Goal: Transaction & Acquisition: Download file/media

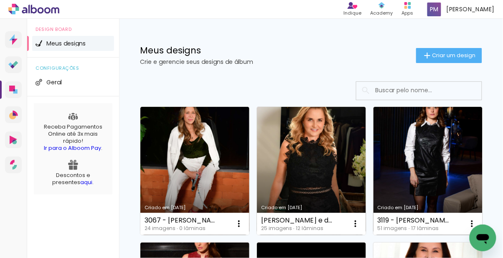
click at [208, 157] on link "Criado em [DATE]" at bounding box center [194, 171] width 109 height 128
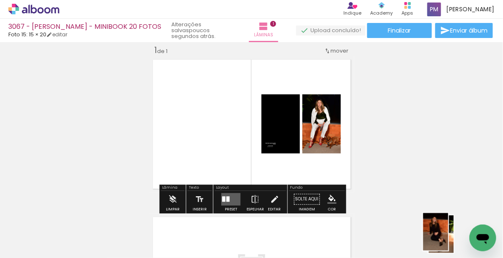
click at [0, 0] on div "Confirmar Cancelar" at bounding box center [0, 0] width 0 height 0
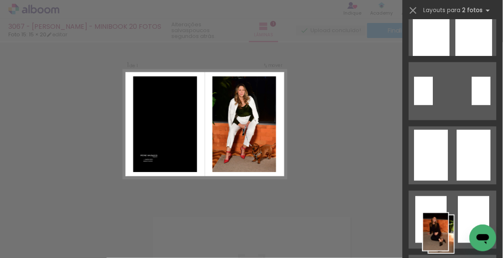
scroll to position [160, 0]
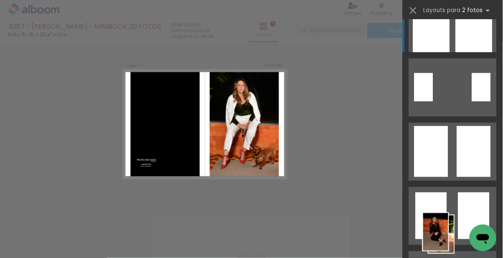
click at [470, 37] on div at bounding box center [474, 23] width 37 height 58
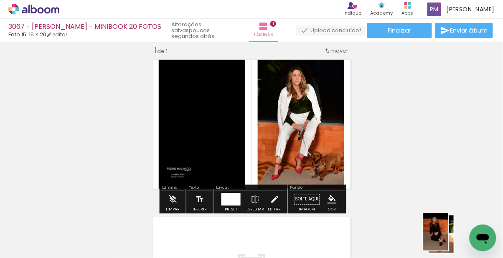
click at [255, 126] on div at bounding box center [300, 124] width 91 height 137
click at [0, 0] on div at bounding box center [0, 0] width 0 height 0
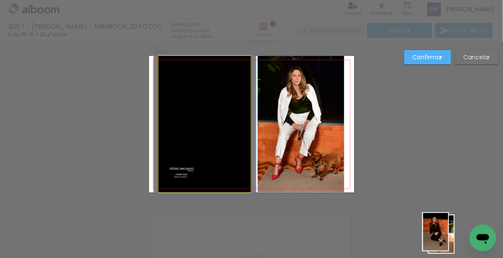
click at [168, 128] on div at bounding box center [205, 124] width 92 height 137
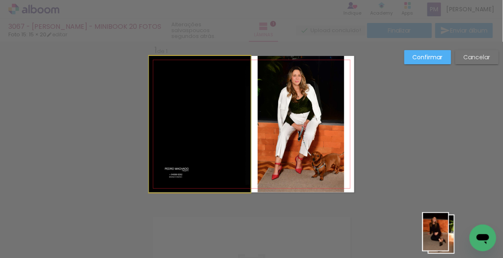
click at [232, 133] on div at bounding box center [201, 124] width 102 height 137
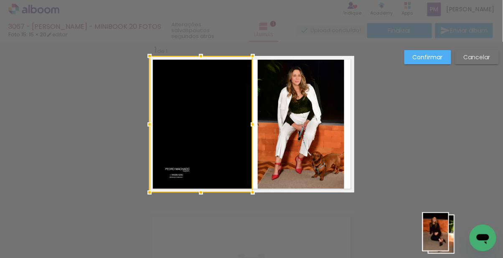
click at [253, 123] on div at bounding box center [201, 124] width 103 height 137
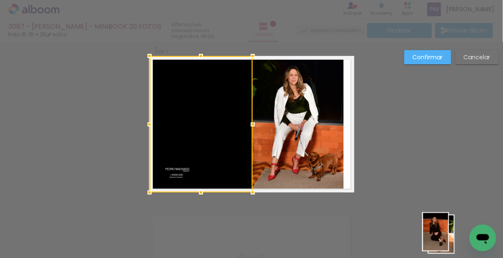
click at [253, 120] on div at bounding box center [201, 124] width 103 height 137
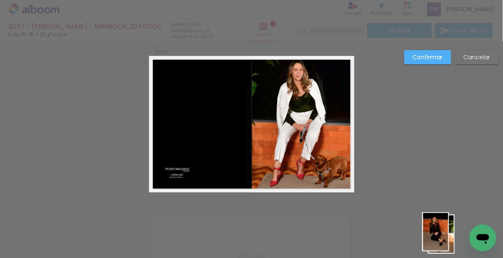
click at [423, 53] on div "Inserir lâmina 1 de 1" at bounding box center [251, 193] width 503 height 316
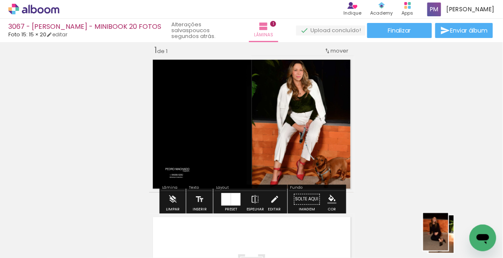
click at [389, 119] on div "Inserir lâmina 1 de 1" at bounding box center [251, 193] width 503 height 316
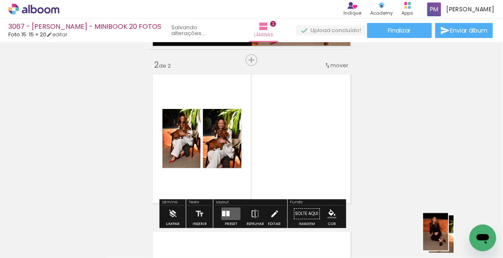
scroll to position [168, 0]
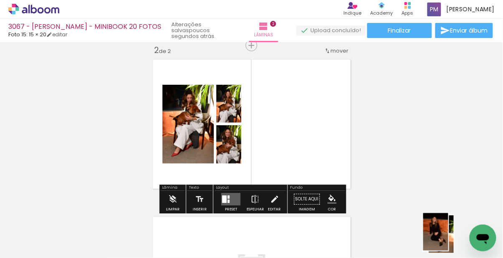
click at [0, 0] on div "Confirmar Cancelar" at bounding box center [0, 0] width 0 height 0
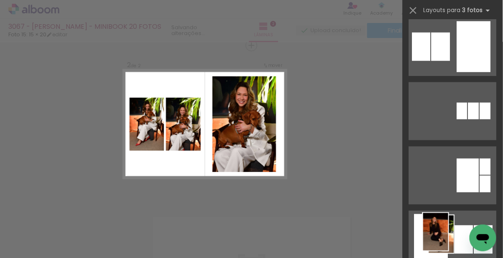
scroll to position [204, 0]
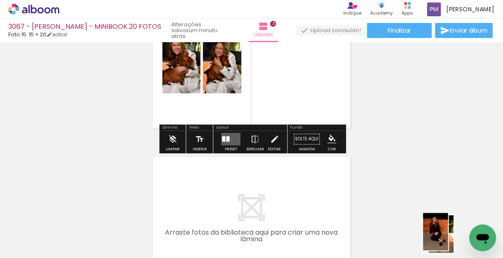
scroll to position [387, 0]
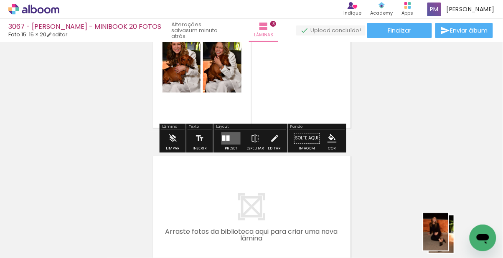
click at [0, 0] on div "Confirmar Cancelar" at bounding box center [0, 0] width 0 height 0
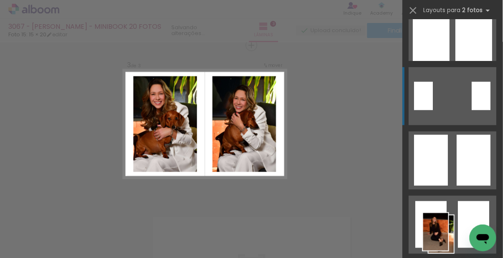
scroll to position [159, 0]
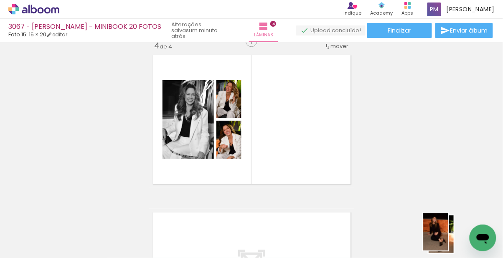
scroll to position [488, 0]
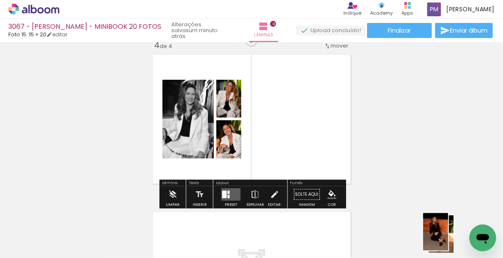
click at [0, 0] on paper-item at bounding box center [0, 0] width 0 height 0
click at [0, 0] on div "Confirmar Cancelar" at bounding box center [0, 0] width 0 height 0
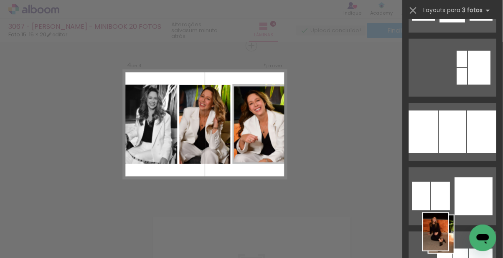
scroll to position [957, 0]
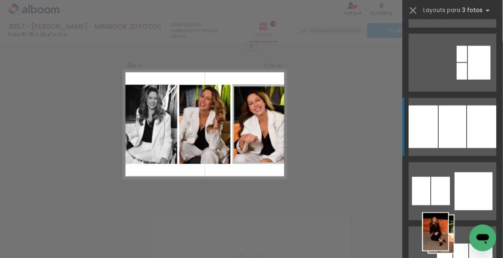
click at [470, 132] on div at bounding box center [482, 127] width 29 height 43
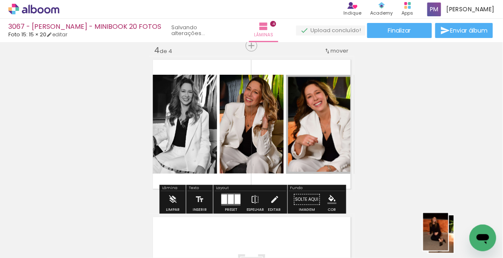
click at [217, 116] on div at bounding box center [183, 124] width 68 height 102
click at [181, 99] on div at bounding box center [176, 96] width 10 height 8
click at [0, 0] on iron-icon "color picker" at bounding box center [0, 0] width 0 height 0
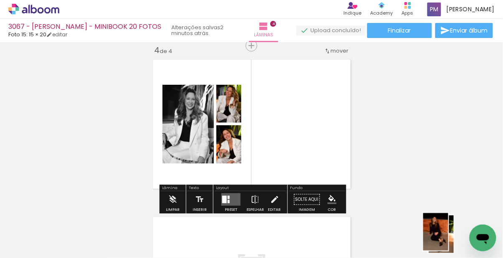
click at [0, 0] on div "Confirmar Cancelar" at bounding box center [0, 0] width 0 height 0
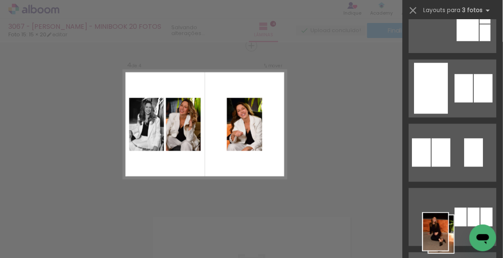
scroll to position [351, 0]
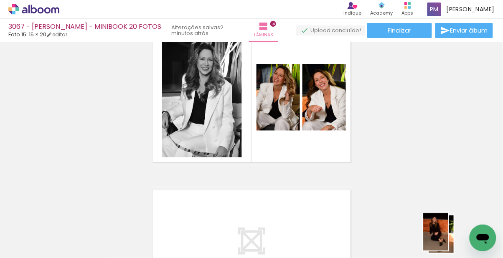
scroll to position [512, 0]
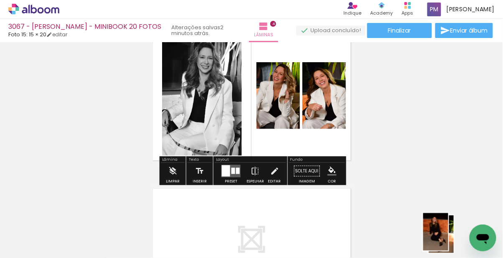
click at [0, 0] on div "Confirmar Cancelar" at bounding box center [0, 0] width 0 height 0
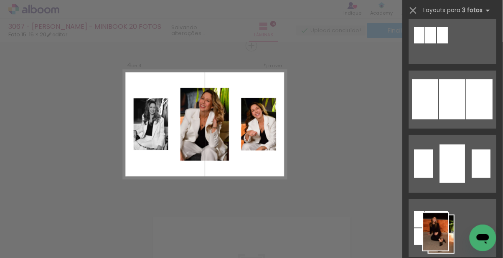
scroll to position [668, 0]
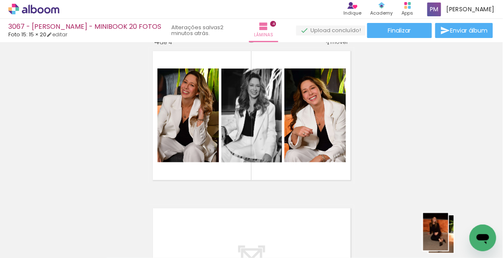
scroll to position [492, 0]
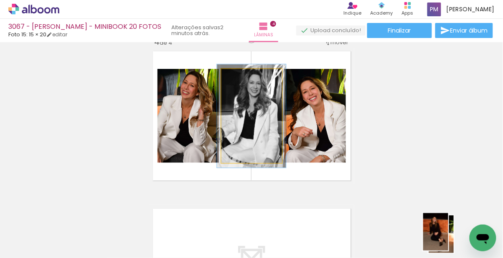
type paper-slider "110"
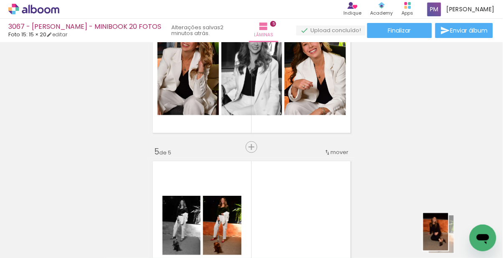
scroll to position [647, 0]
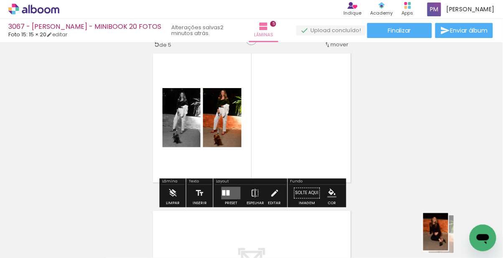
click at [0, 0] on div "Confirmar Cancelar" at bounding box center [0, 0] width 0 height 0
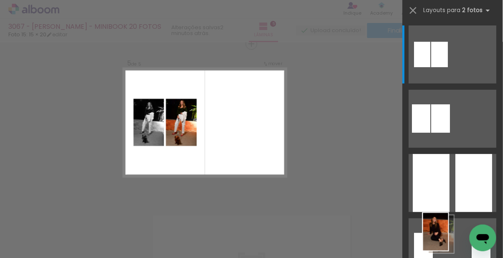
scroll to position [641, 0]
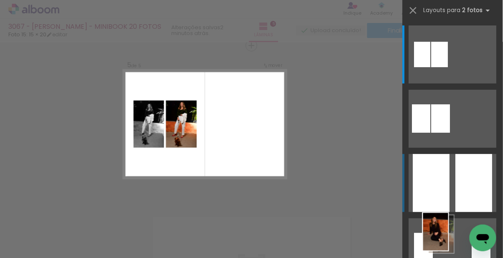
click at [469, 179] on div at bounding box center [474, 183] width 37 height 58
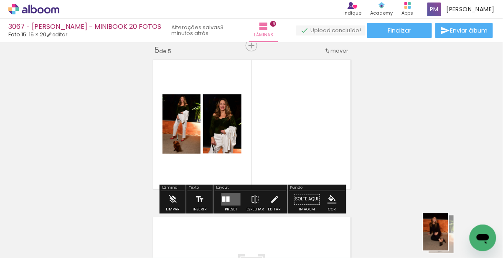
click at [0, 0] on div "Confirmar Cancelar" at bounding box center [0, 0] width 0 height 0
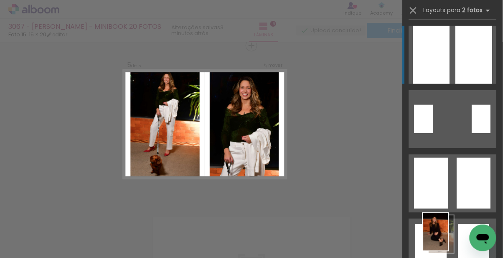
scroll to position [129, 0]
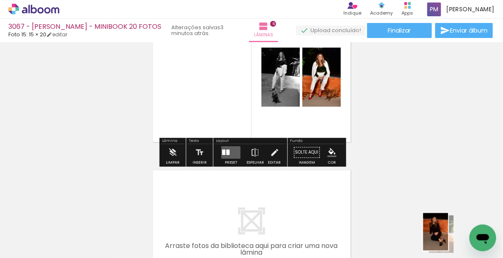
scroll to position [846, 0]
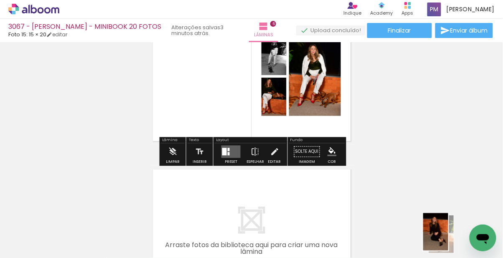
click at [0, 0] on div "Confirmar Cancelar" at bounding box center [0, 0] width 0 height 0
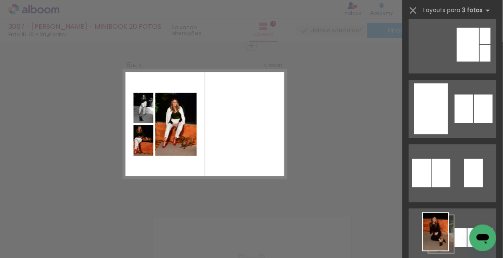
scroll to position [341, 0]
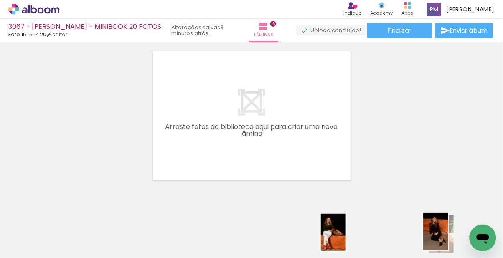
scroll to position [0, 540]
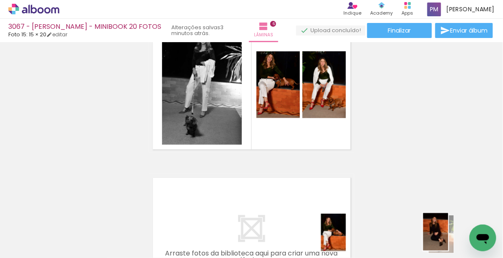
scroll to position [837, 0]
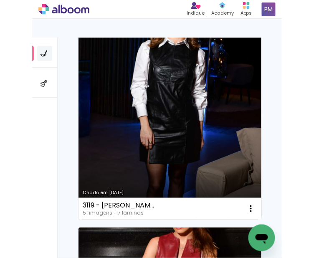
scroll to position [512, 0]
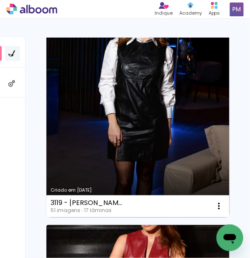
click at [181, 120] on link "Criado em [DATE]" at bounding box center [137, 119] width 183 height 196
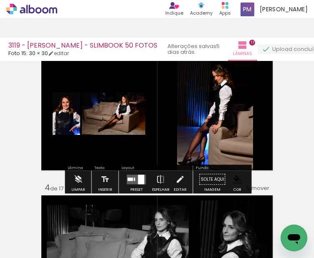
scroll to position [307, 0]
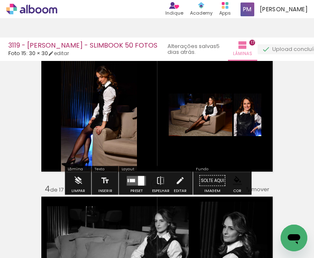
click at [0, 0] on div "Confirmar Cancelar" at bounding box center [0, 0] width 0 height 0
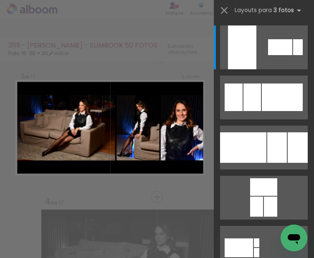
scroll to position [288, 0]
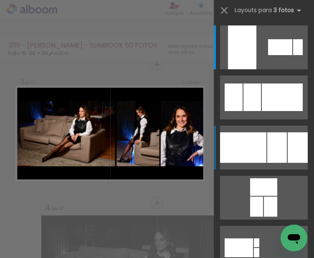
click at [282, 55] on div at bounding box center [280, 47] width 24 height 16
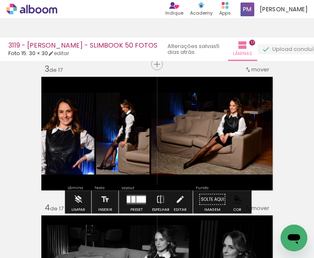
click at [0, 0] on div "Confirmar Cancelar" at bounding box center [0, 0] width 0 height 0
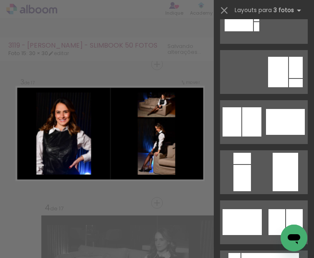
scroll to position [228, 0]
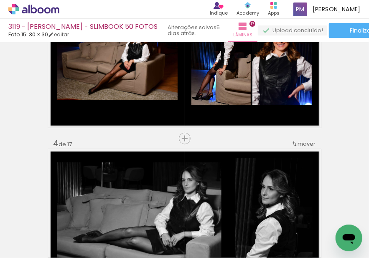
scroll to position [428, 0]
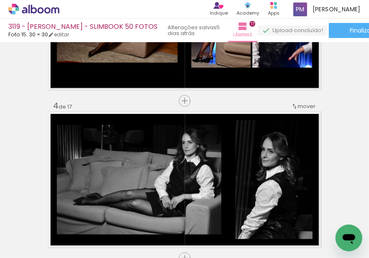
click at [350, 28] on span "Finalizar" at bounding box center [361, 31] width 23 height 6
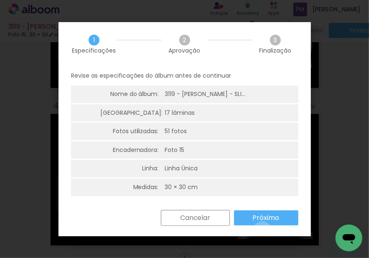
click at [0, 0] on div "Voltar Cancelar Próximo" at bounding box center [0, 0] width 0 height 0
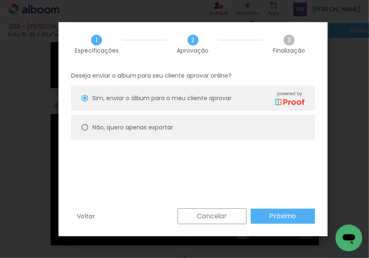
type paper-radio-button "on"
click at [226, 132] on paper-radio-button "Não, quero apenas exportar" at bounding box center [193, 127] width 244 height 25
click at [0, 0] on slot "Exportar" at bounding box center [0, 0] width 0 height 0
type input "Alta, 300 DPI"
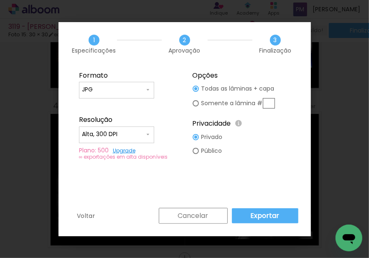
type paper-radio-button "on"
click at [268, 102] on input "text" at bounding box center [269, 103] width 12 height 10
type input "3"
click at [283, 214] on paper-button "Exportar" at bounding box center [265, 216] width 66 height 15
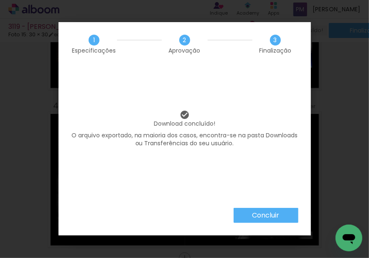
scroll to position [228, 0]
click at [274, 217] on iron-overlay-backdrop at bounding box center [184, 129] width 369 height 258
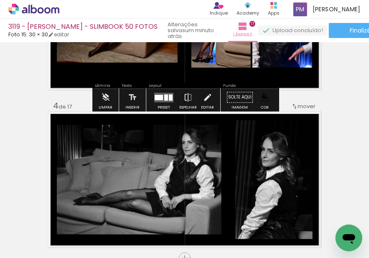
click at [350, 31] on span "Finalizar" at bounding box center [361, 31] width 23 height 6
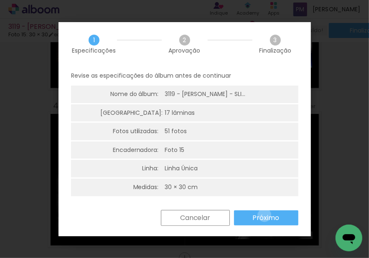
click at [0, 0] on paper-button "Próximo" at bounding box center [0, 0] width 0 height 0
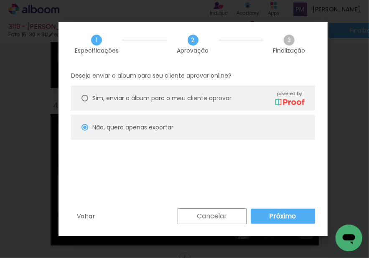
click at [0, 0] on slot "Exportar" at bounding box center [0, 0] width 0 height 0
type input "Alta, 300 DPI"
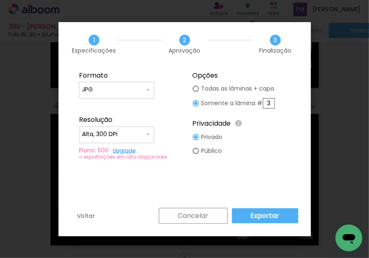
type paper-radio-button "on"
click at [268, 104] on input "3" at bounding box center [269, 103] width 12 height 10
type input "4"
click at [0, 0] on slot "Exportar" at bounding box center [0, 0] width 0 height 0
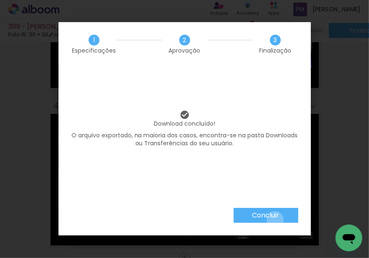
click at [273, 220] on iron-overlay-backdrop at bounding box center [184, 129] width 369 height 258
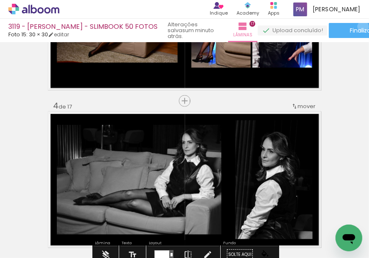
click at [339, 24] on paper-button "Finalizar" at bounding box center [361, 30] width 65 height 15
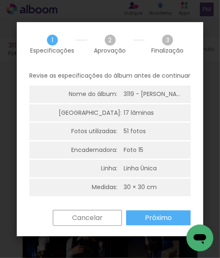
scroll to position [332, 0]
